Goal: Information Seeking & Learning: Find specific fact

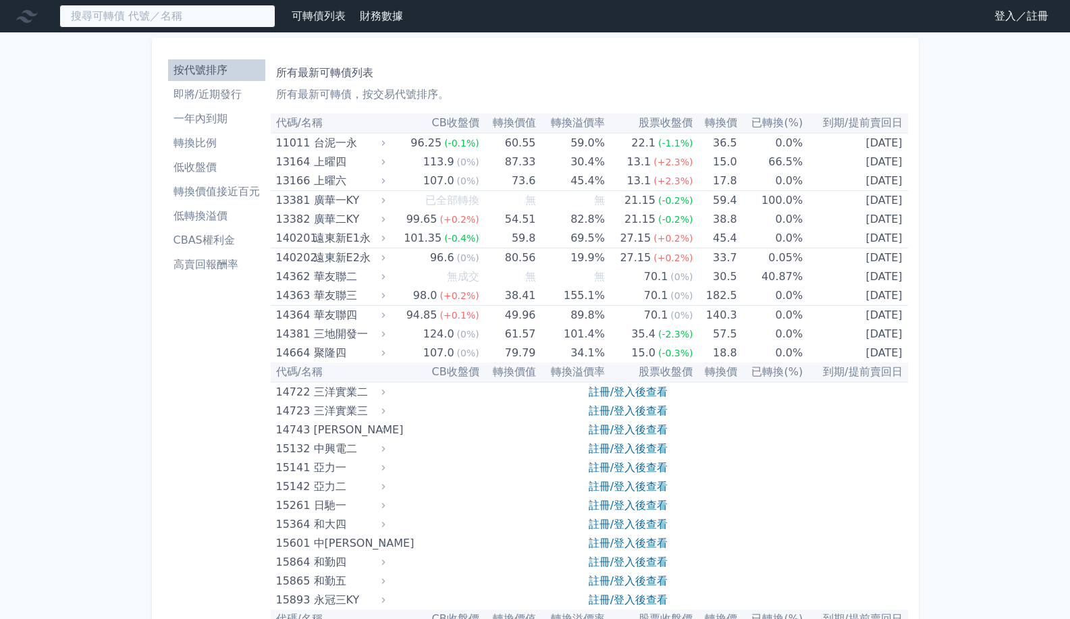
click at [203, 11] on input at bounding box center [167, 16] width 216 height 23
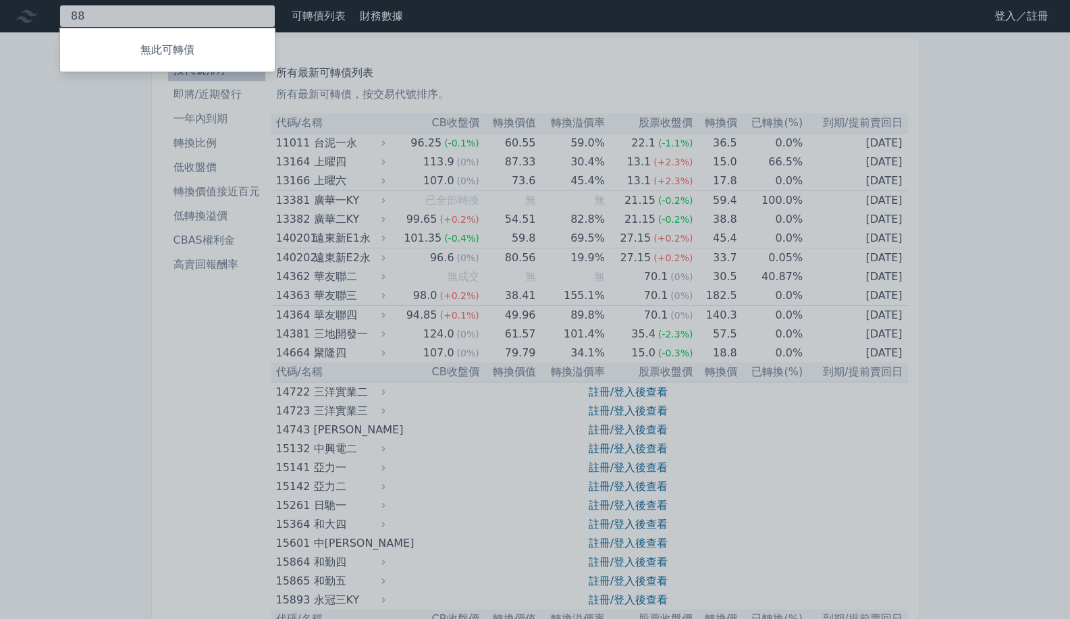
type input "8"
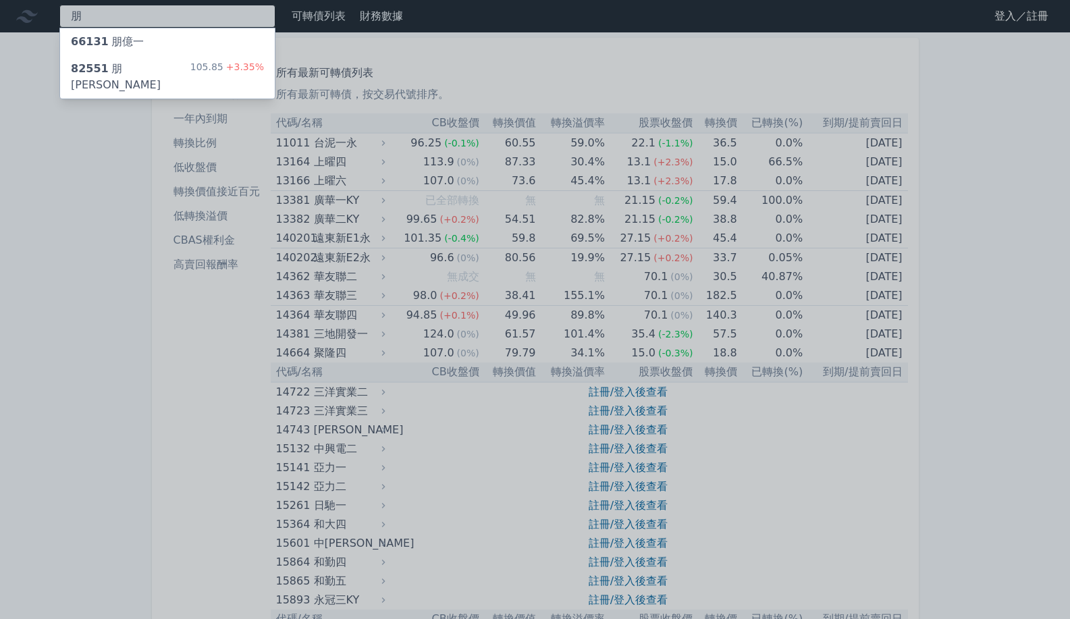
type input "朋"
click at [196, 72] on li "按代號排序" at bounding box center [216, 70] width 97 height 16
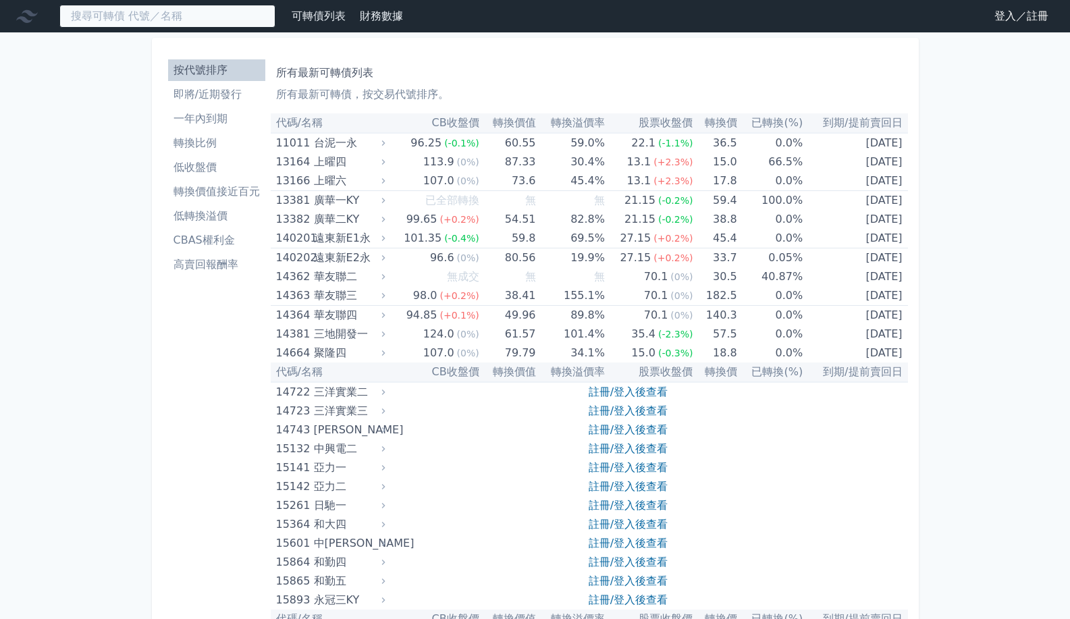
click at [164, 12] on input at bounding box center [167, 16] width 216 height 23
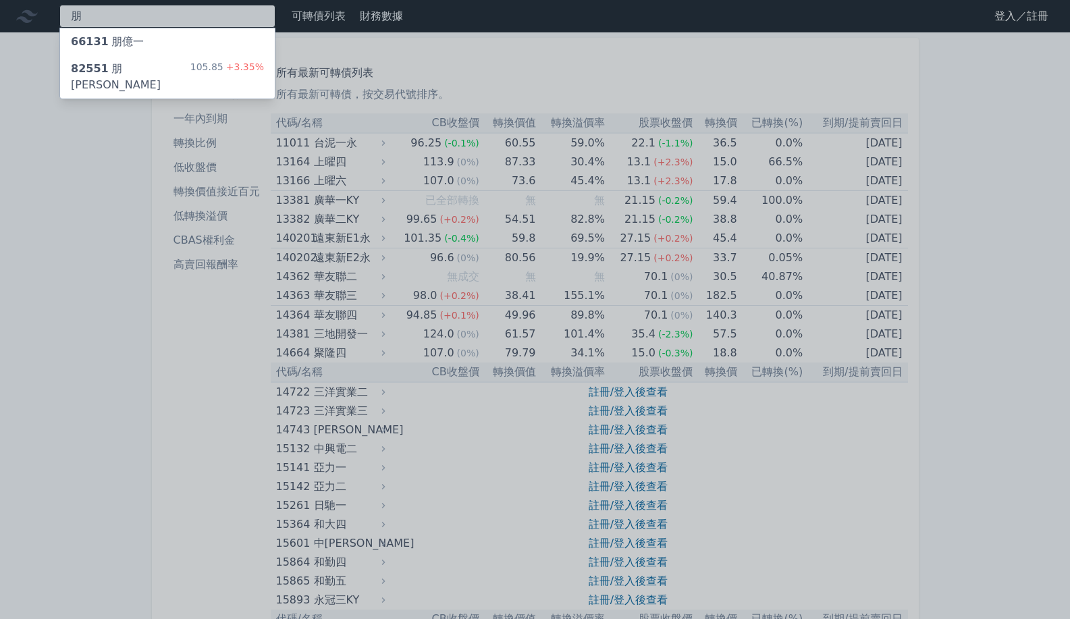
type input "朋"
click at [232, 71] on span "+3.35%" at bounding box center [243, 66] width 41 height 11
